Goal: Task Accomplishment & Management: Manage account settings

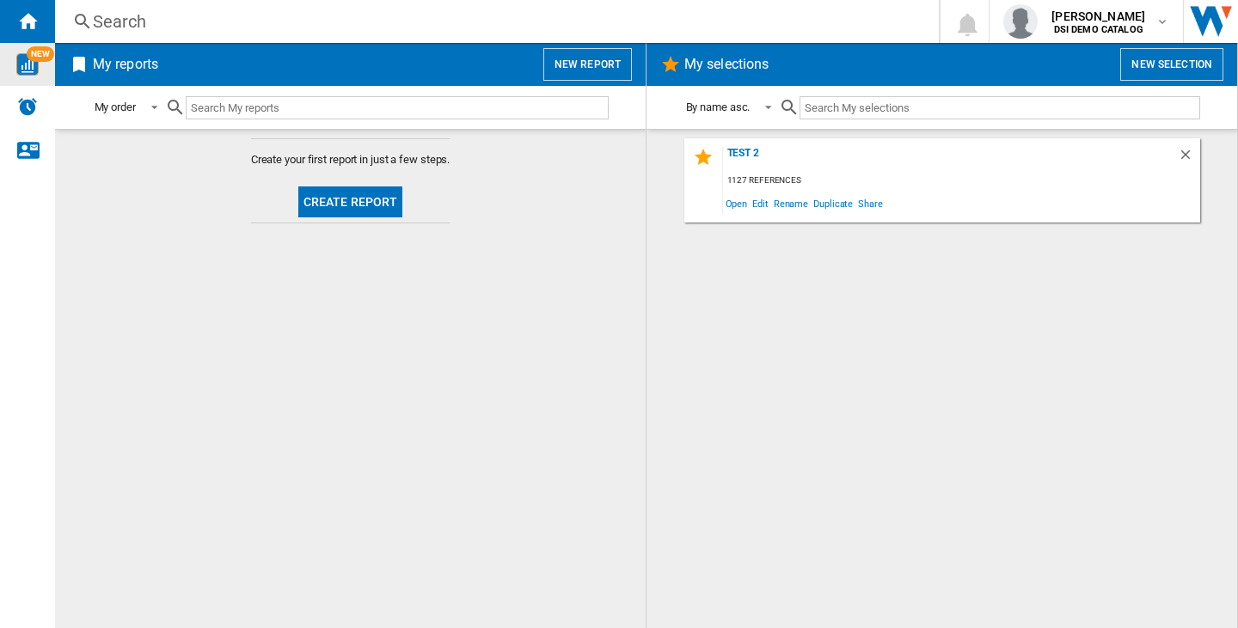
click at [22, 60] on img "WiseCard" at bounding box center [27, 64] width 22 height 22
click at [1080, 7] on div "[PERSON_NAME] DSI DEMO CATALOG" at bounding box center [1086, 21] width 166 height 34
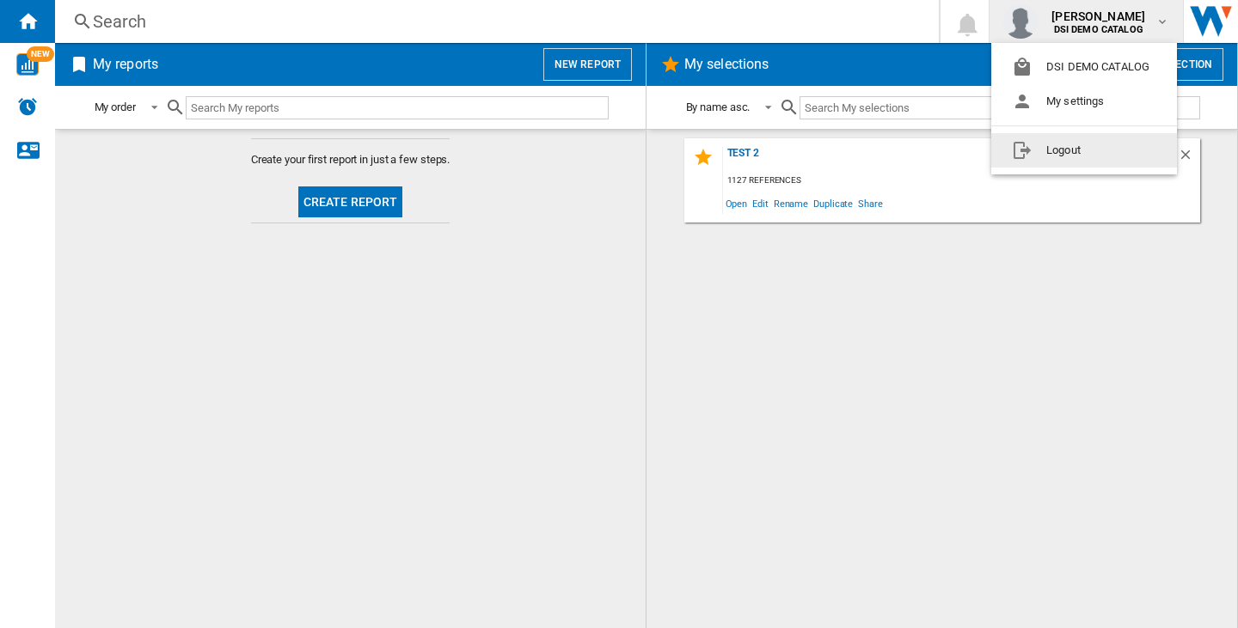
click at [1100, 141] on button "Logout" at bounding box center [1084, 150] width 186 height 34
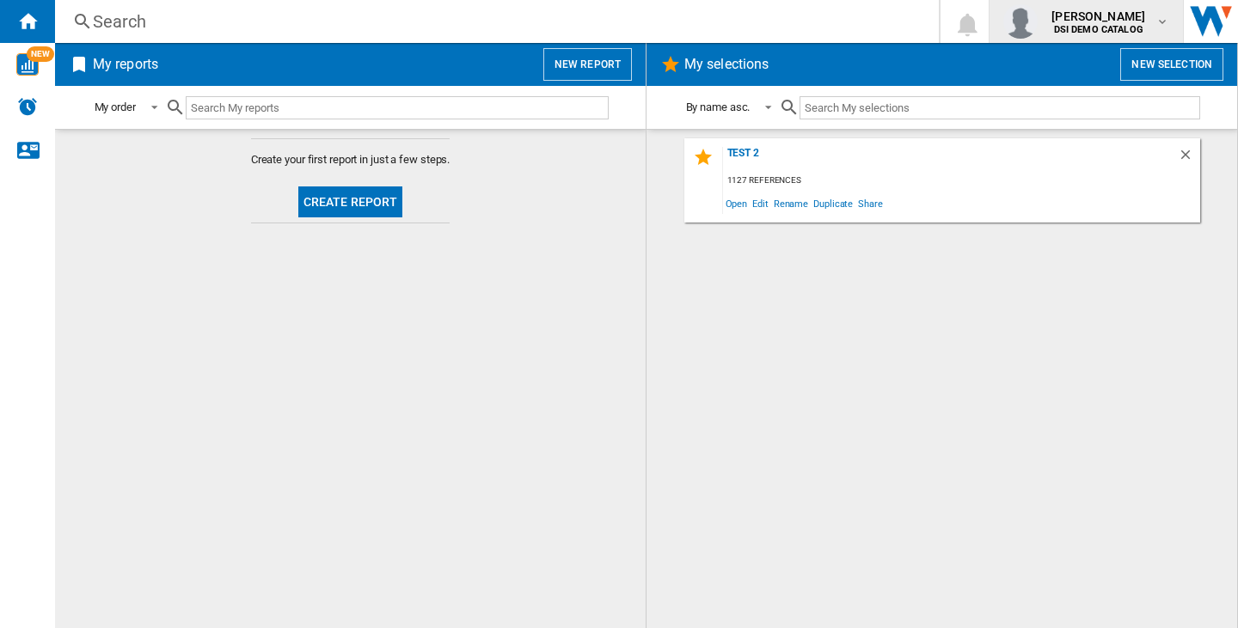
click at [1104, 26] on b "DSI DEMO CATALOG" at bounding box center [1098, 29] width 89 height 11
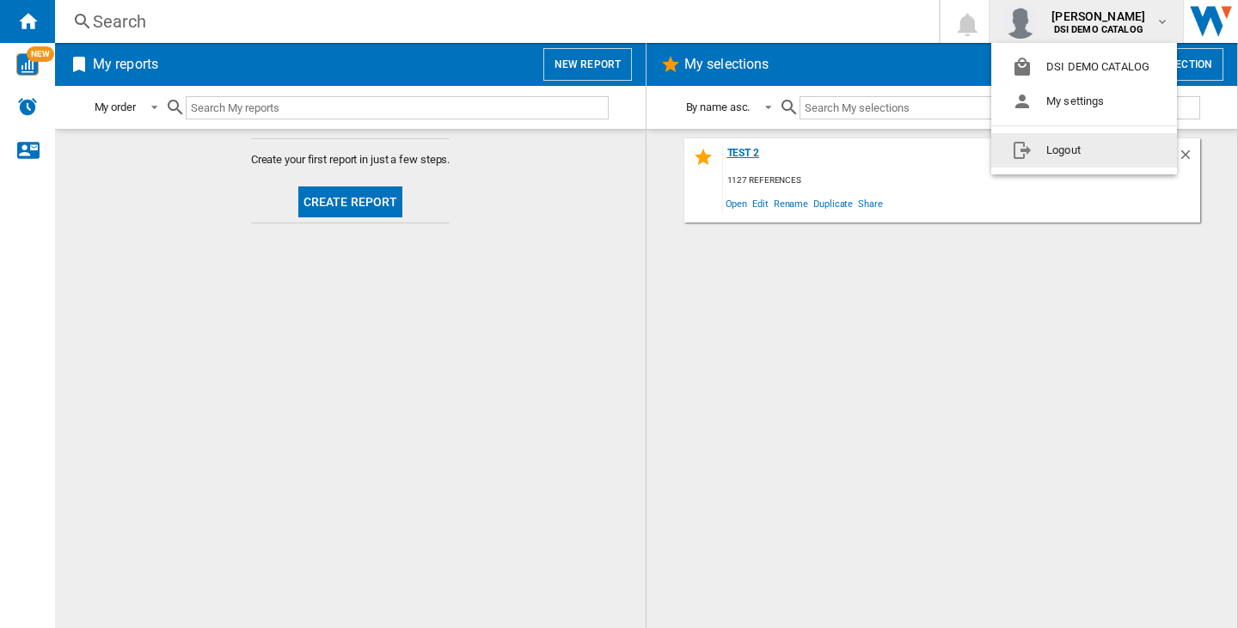
click at [1100, 151] on button "Logout" at bounding box center [1084, 150] width 186 height 34
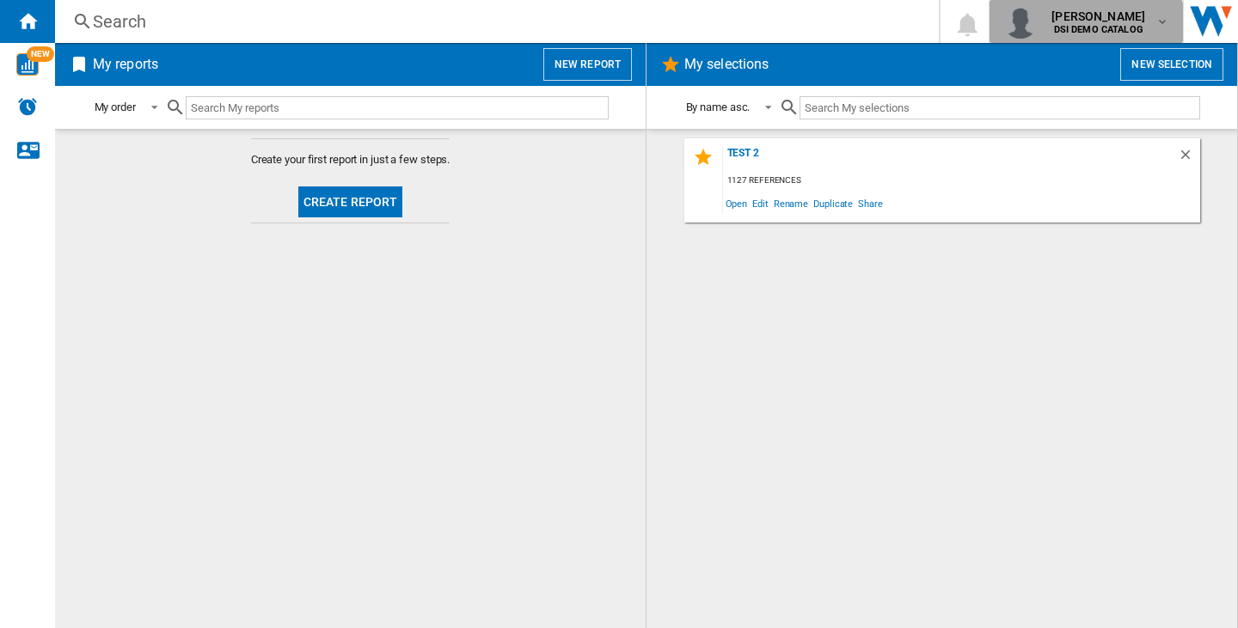
click at [1079, 32] on b "DSI DEMO CATALOG" at bounding box center [1098, 29] width 89 height 11
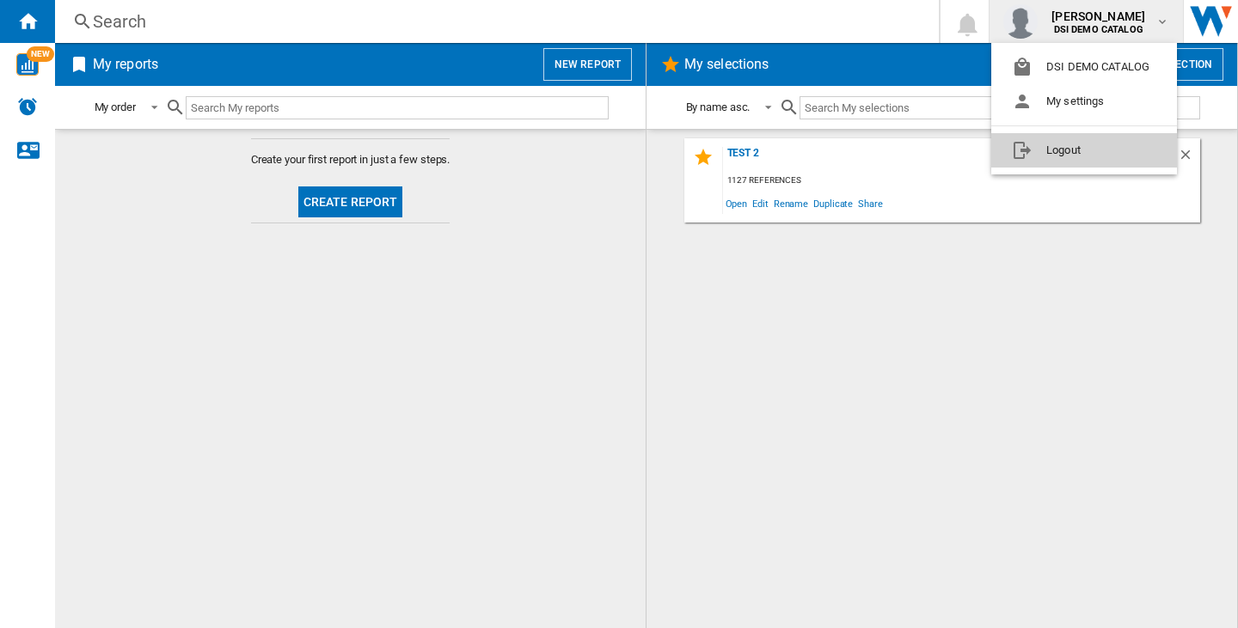
click at [1073, 137] on button "Logout" at bounding box center [1084, 150] width 186 height 34
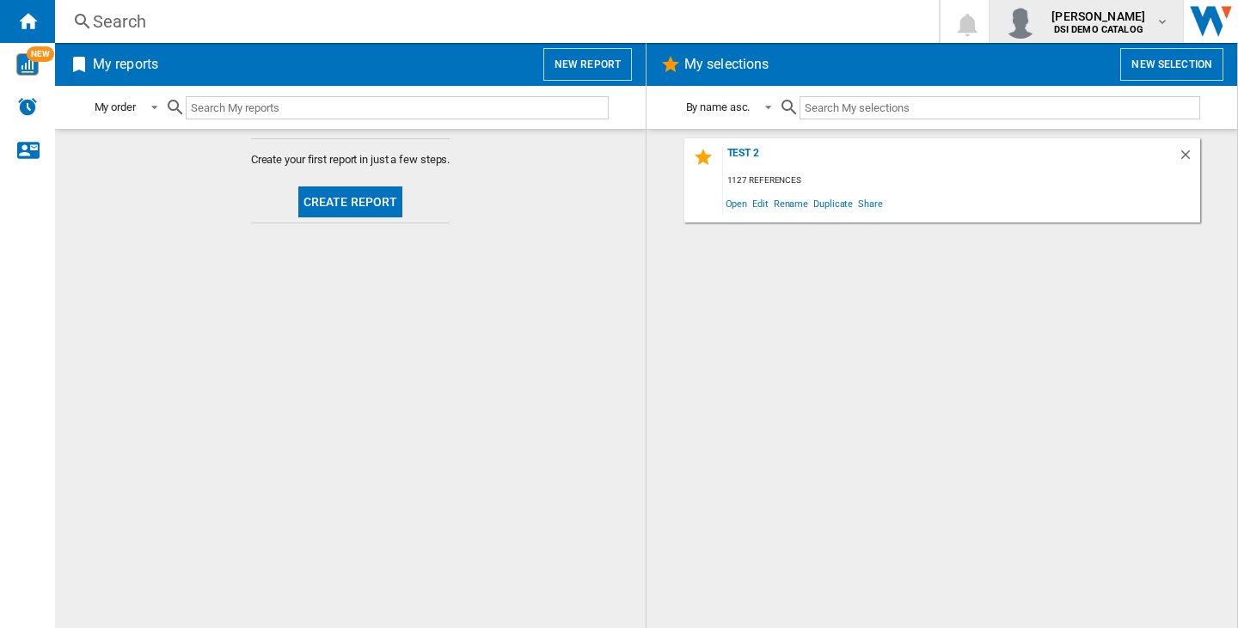
click at [1094, 26] on b "DSI DEMO CATALOG" at bounding box center [1098, 29] width 89 height 11
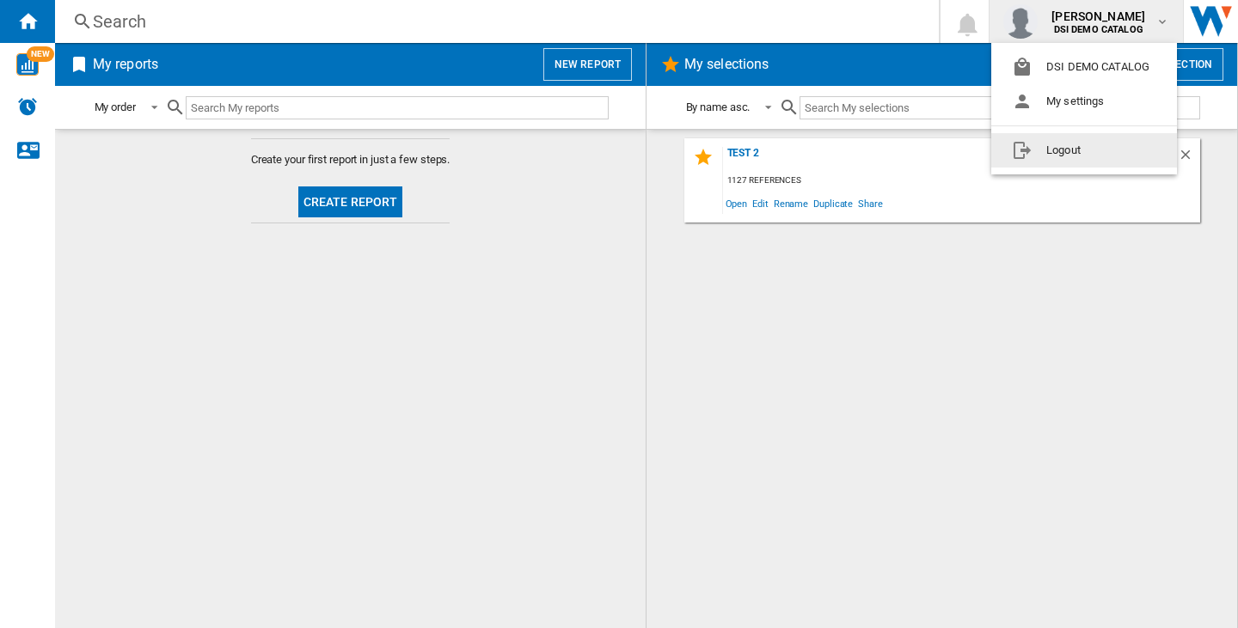
click at [1094, 148] on button "Logout" at bounding box center [1084, 150] width 186 height 34
